Goal: Information Seeking & Learning: Learn about a topic

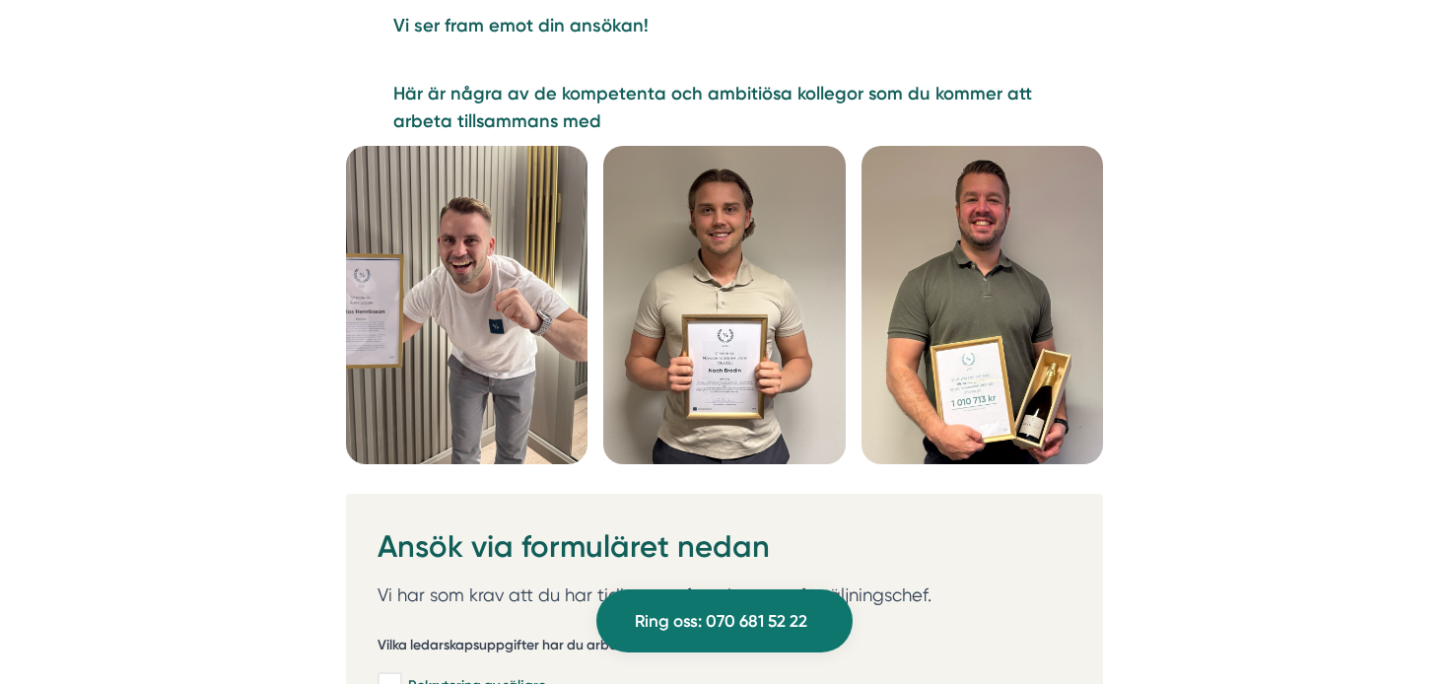
scroll to position [5065, 0]
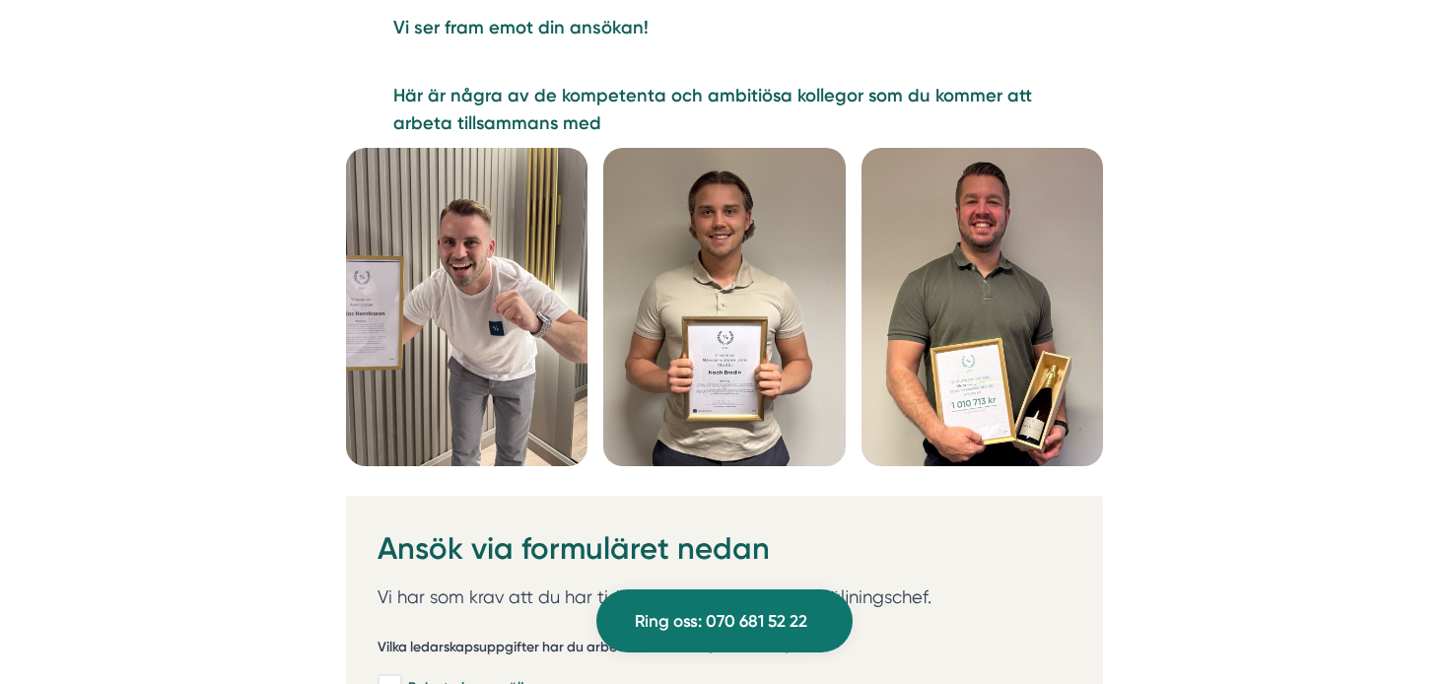
click at [537, 310] on img at bounding box center [467, 307] width 242 height 319
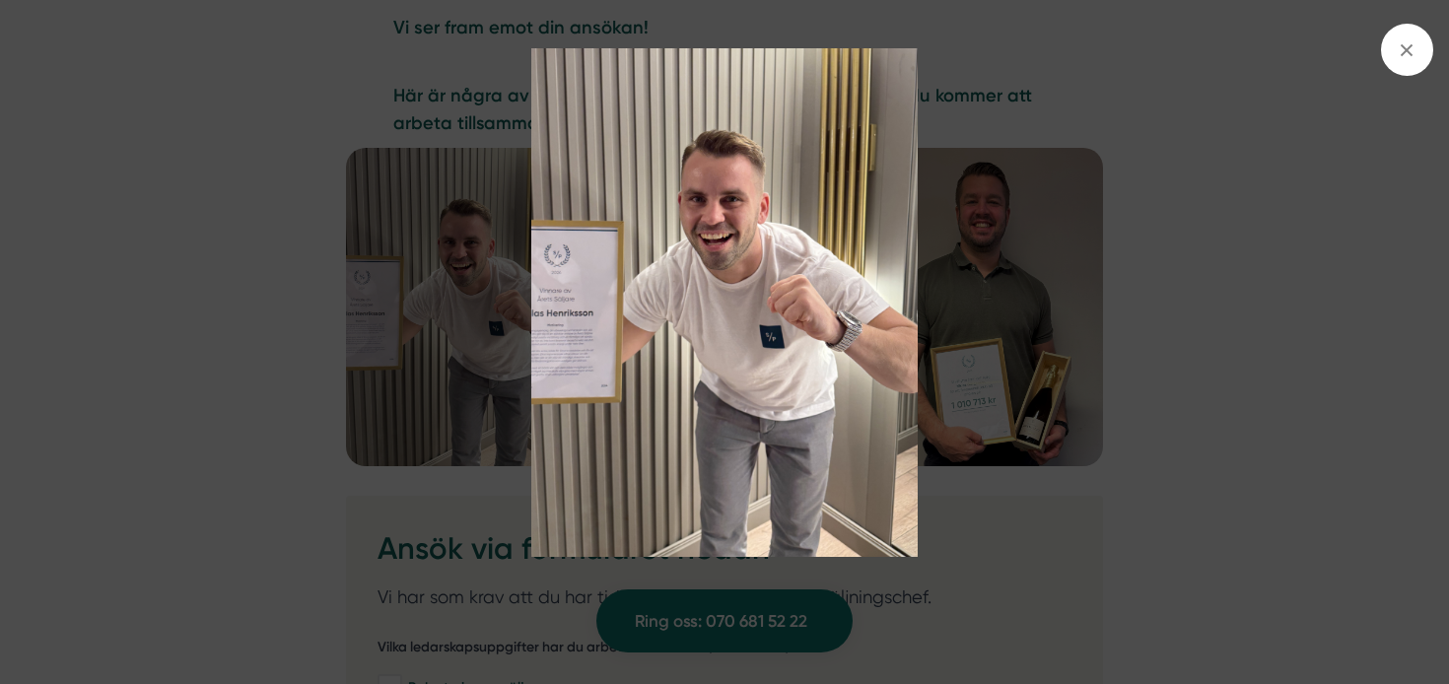
click at [1025, 276] on img at bounding box center [724, 303] width 1087 height 510
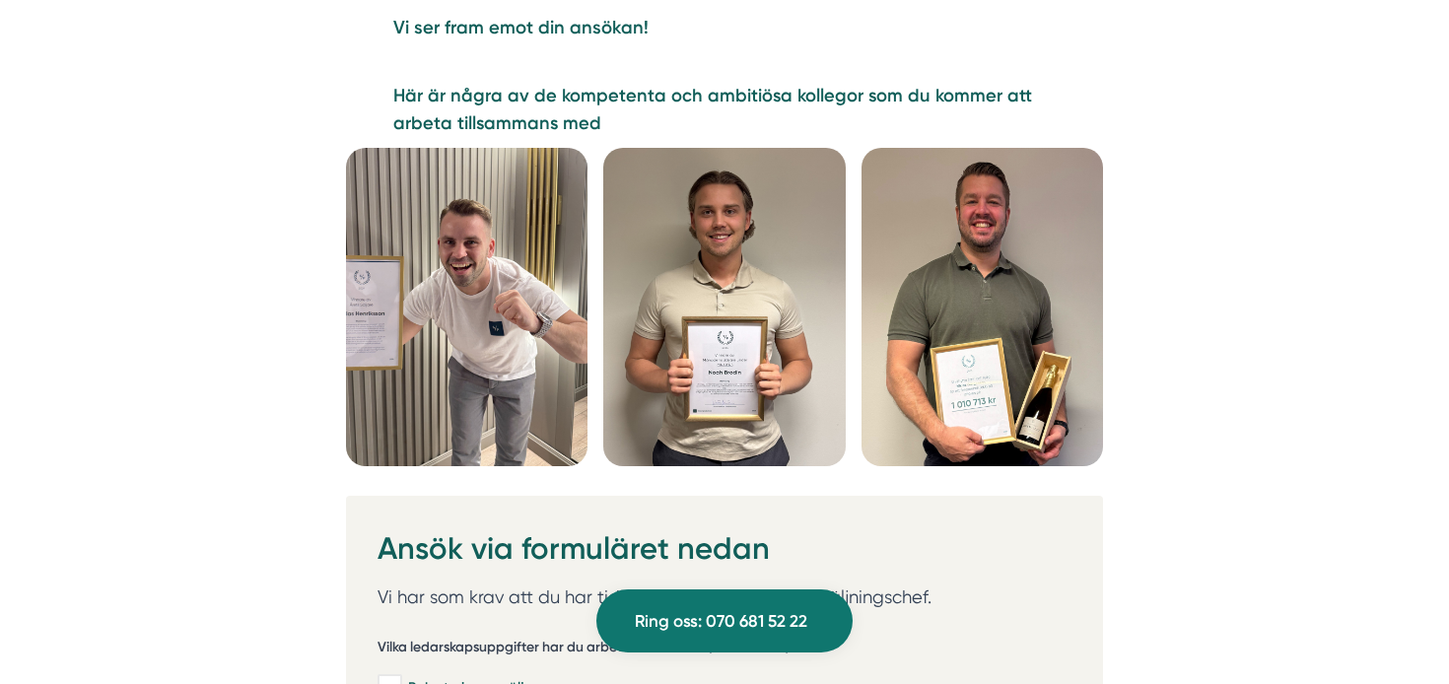
click at [796, 263] on img at bounding box center [724, 307] width 242 height 319
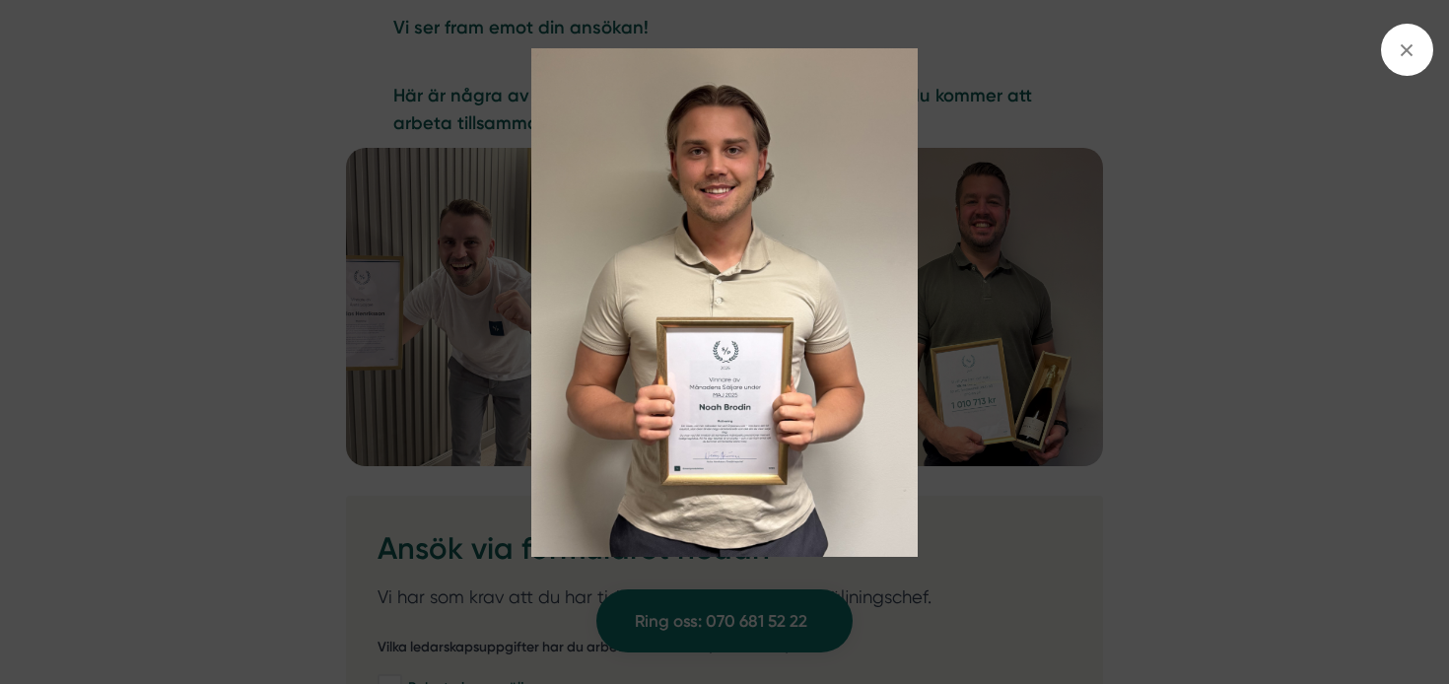
click at [1007, 208] on img at bounding box center [724, 303] width 1087 height 510
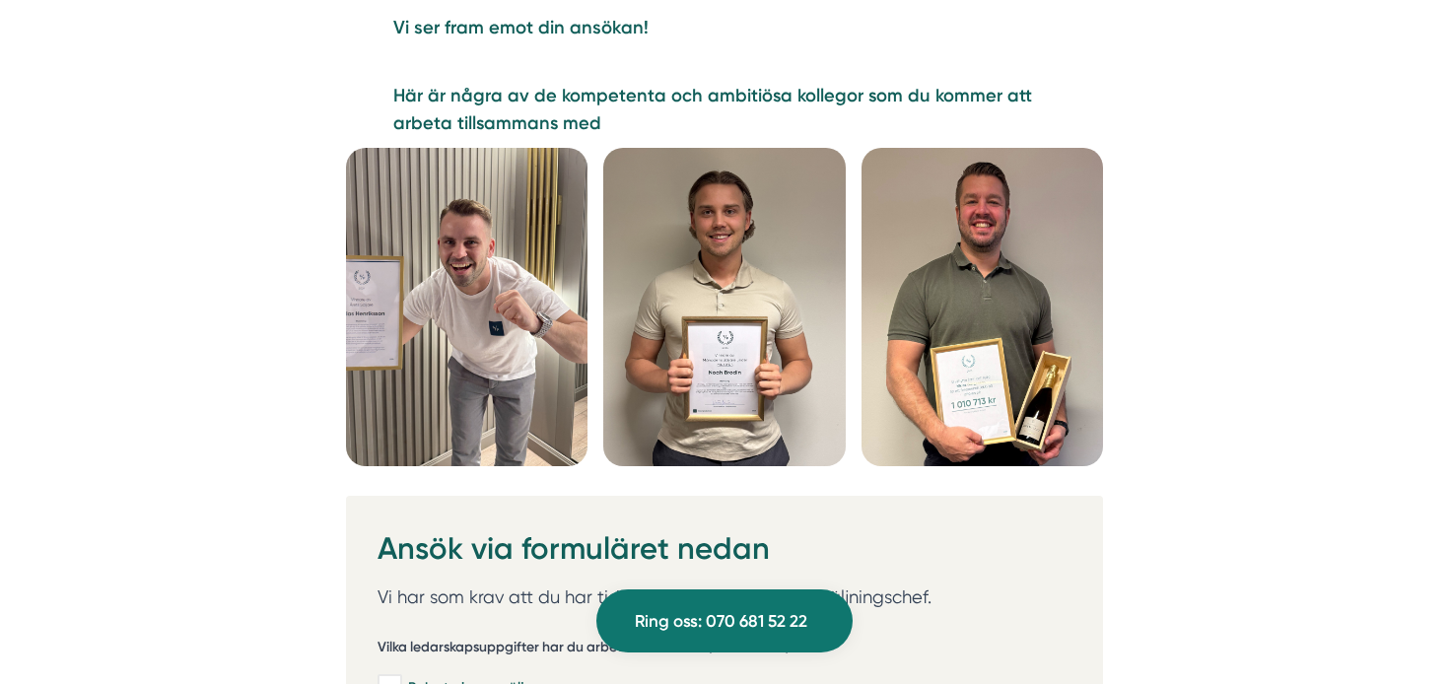
click at [994, 296] on img at bounding box center [983, 307] width 242 height 319
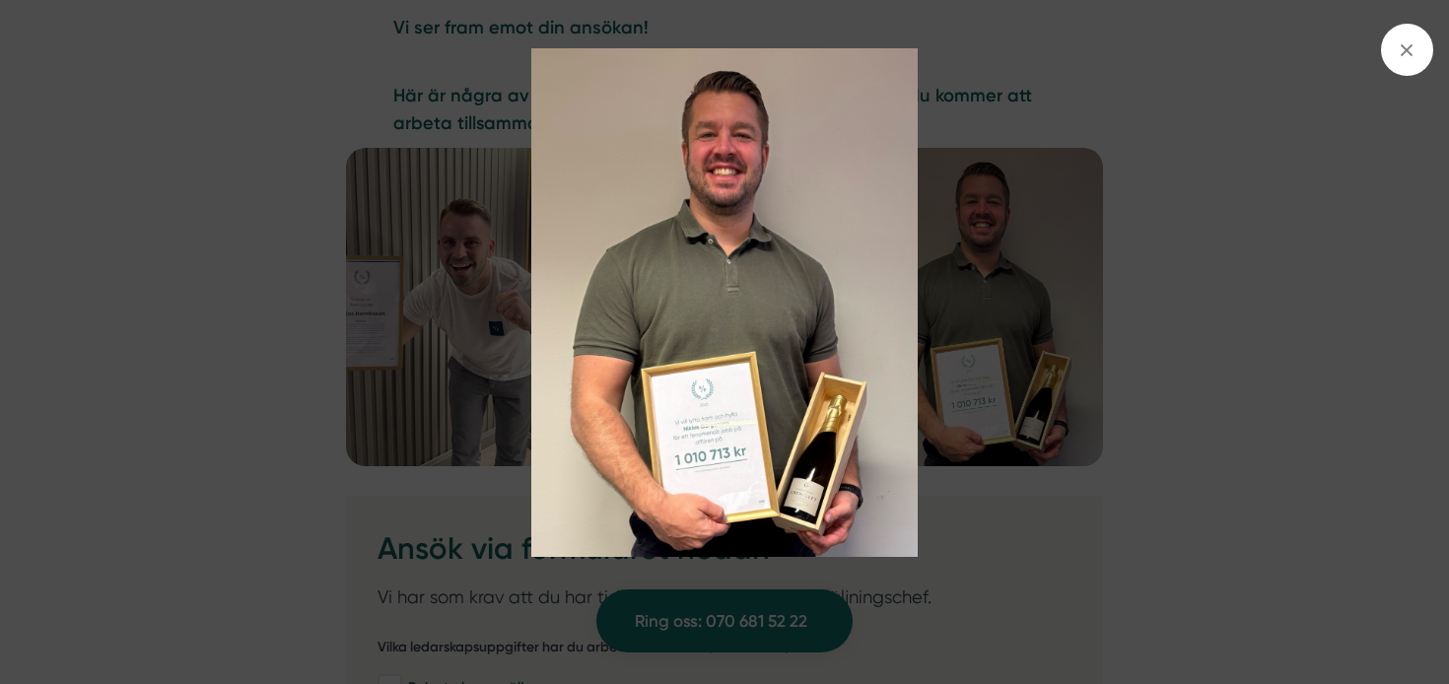
click at [978, 207] on img at bounding box center [724, 303] width 1087 height 510
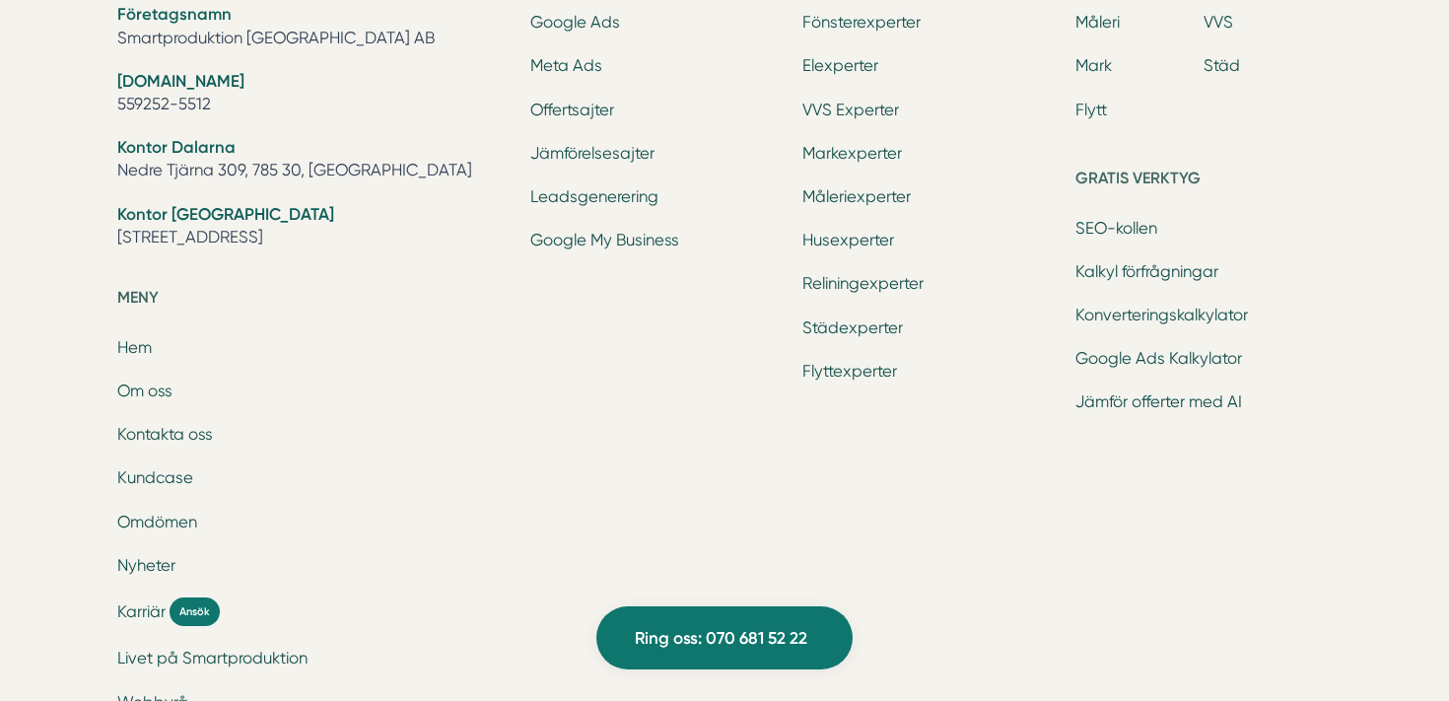
scroll to position [6475, 0]
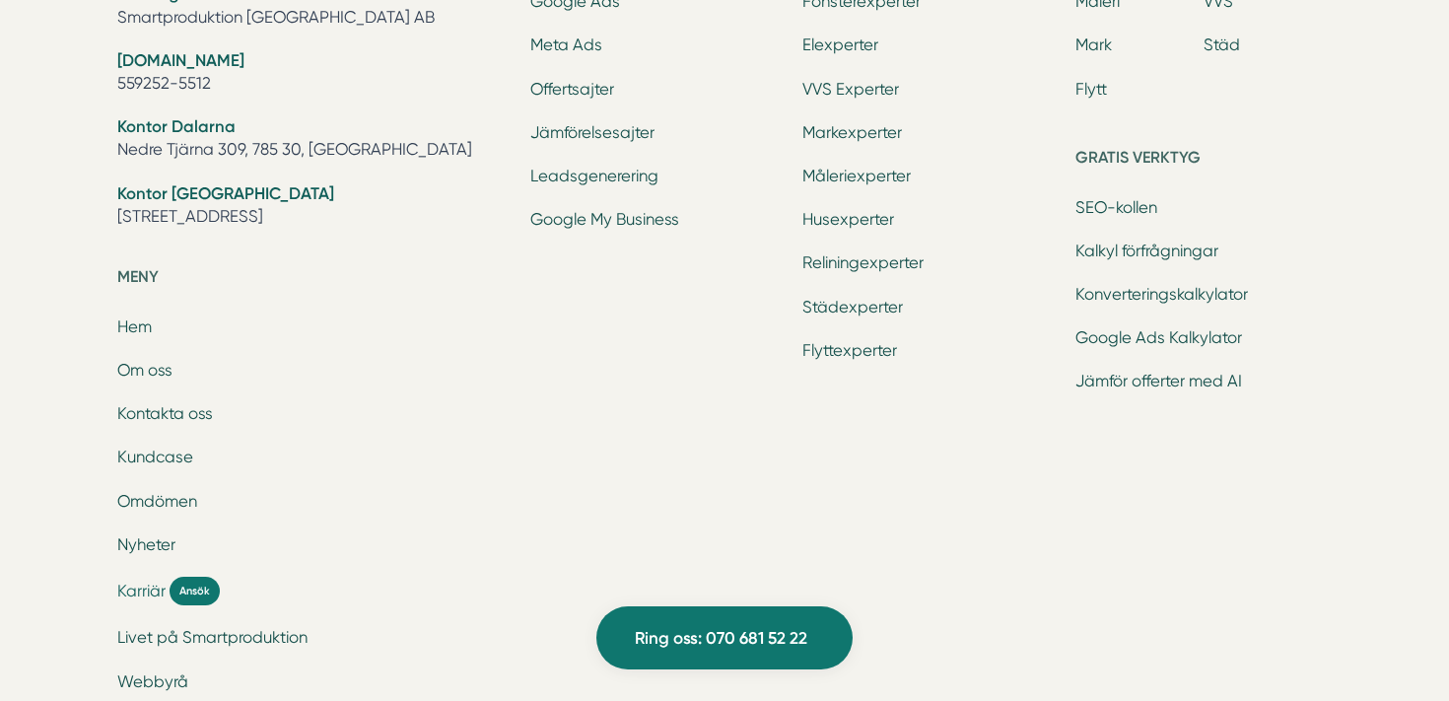
click at [144, 592] on span "Karriär" at bounding box center [141, 591] width 48 height 23
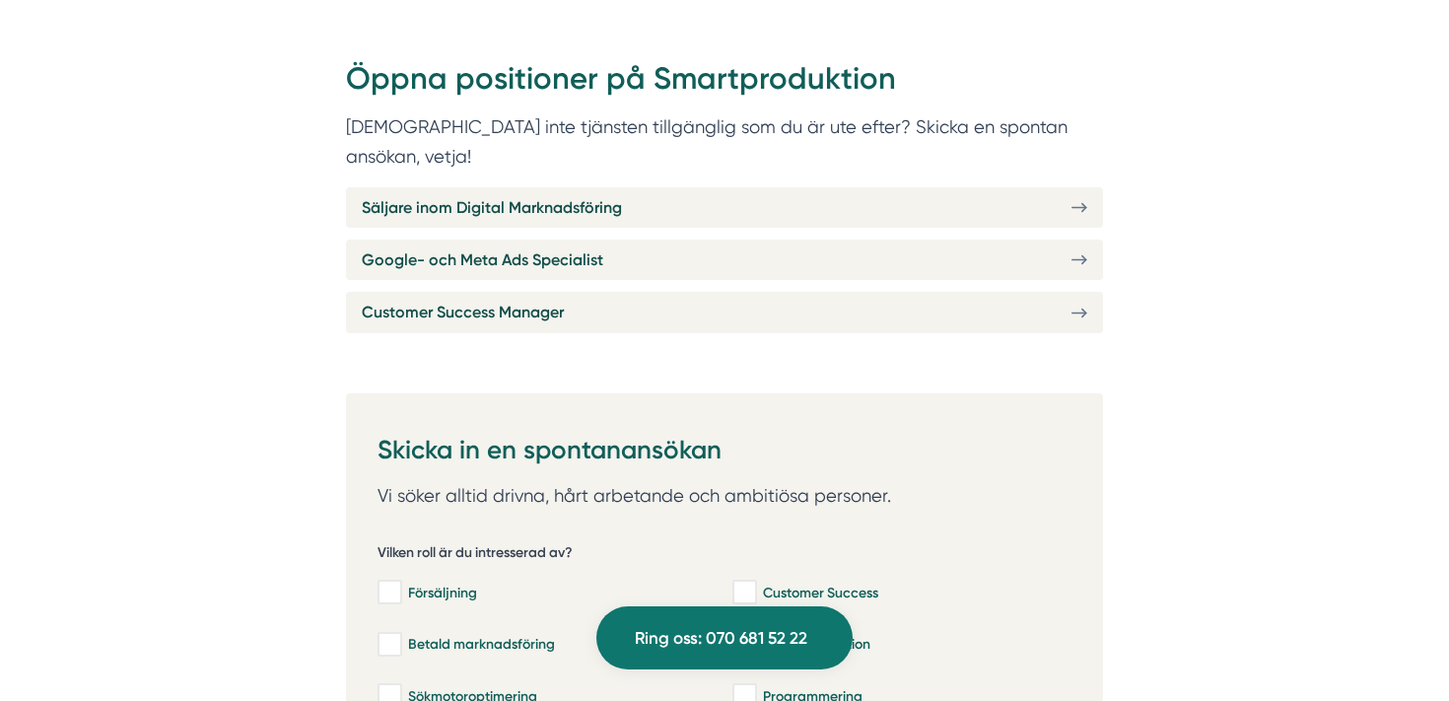
scroll to position [748, 0]
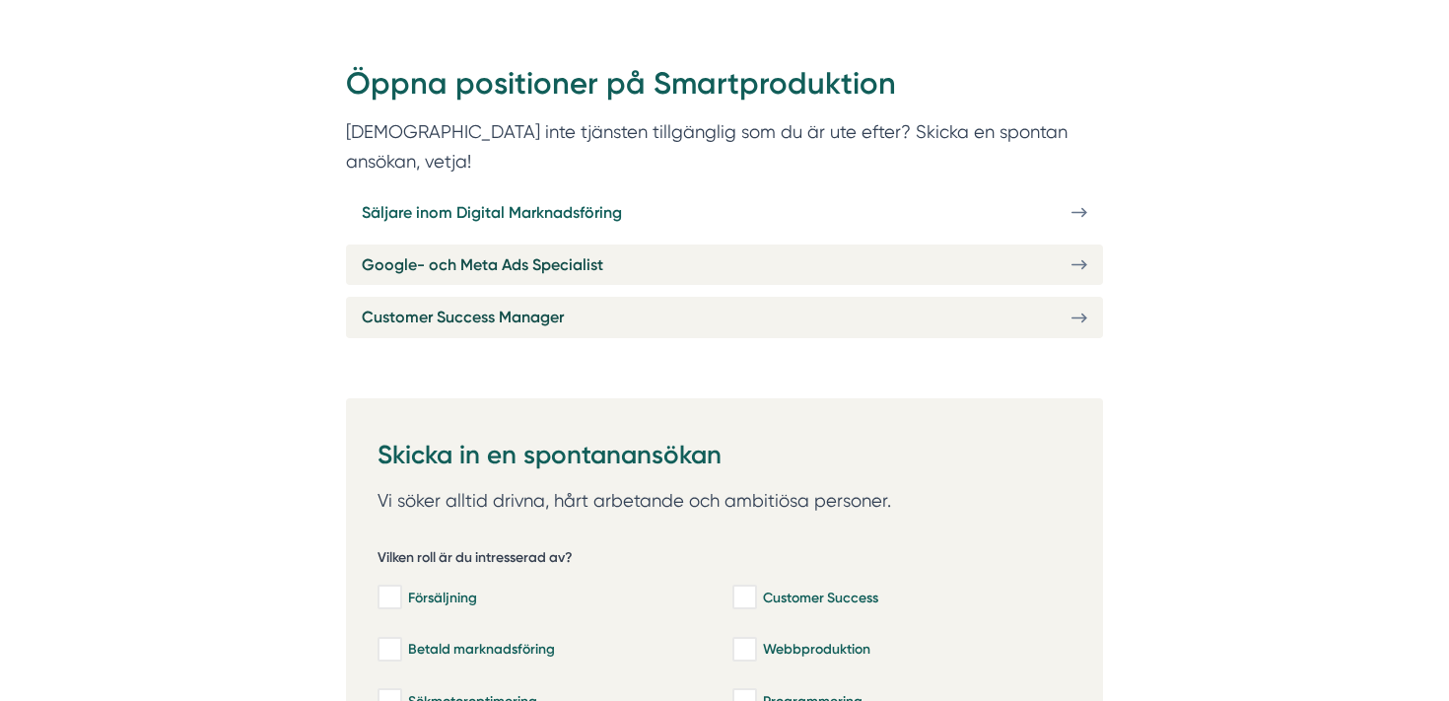
click at [893, 193] on link "Säljare inom Digital Marknadsföring" at bounding box center [724, 212] width 757 height 40
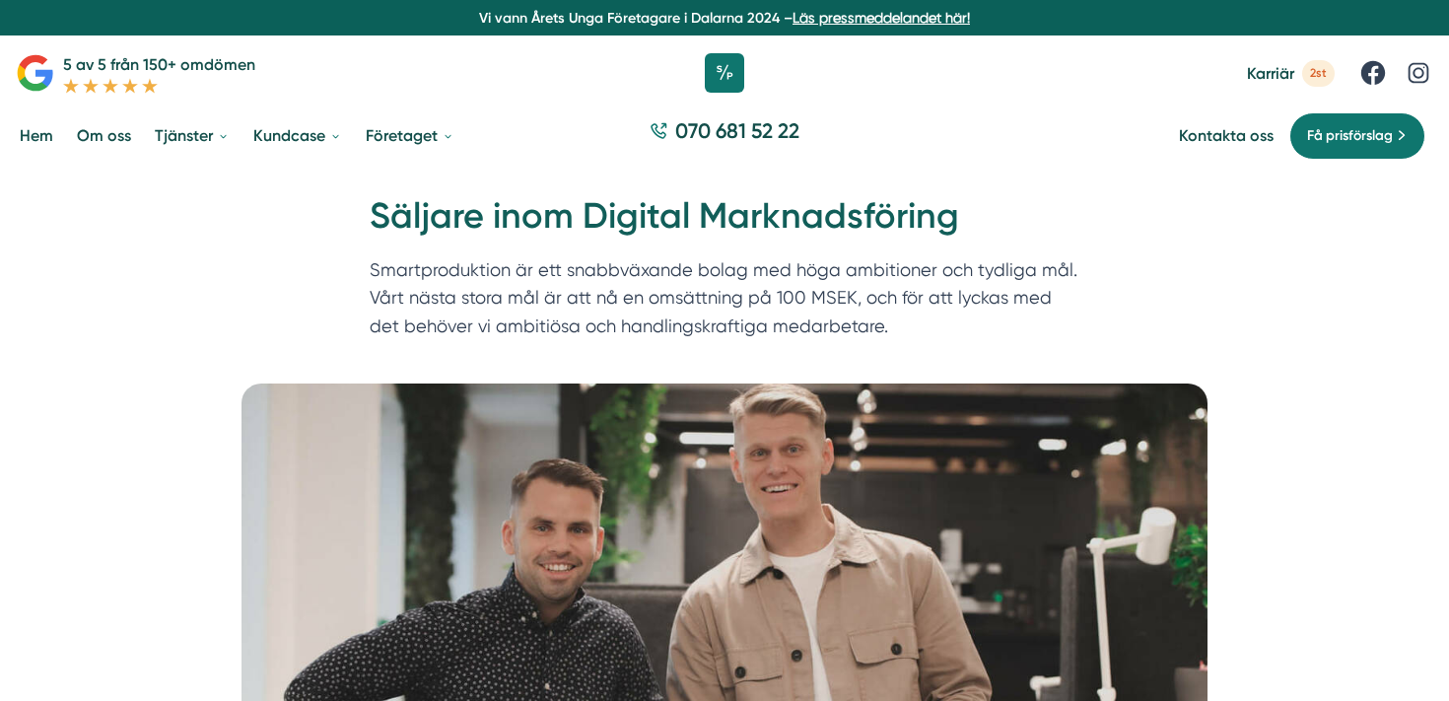
click at [693, 246] on h1 "Säljare inom Digital Marknadsföring" at bounding box center [725, 224] width 710 height 64
click at [786, 218] on h1 "Säljare inom Digital Marknadsföring" at bounding box center [725, 224] width 710 height 64
